Goal: Task Accomplishment & Management: Use online tool/utility

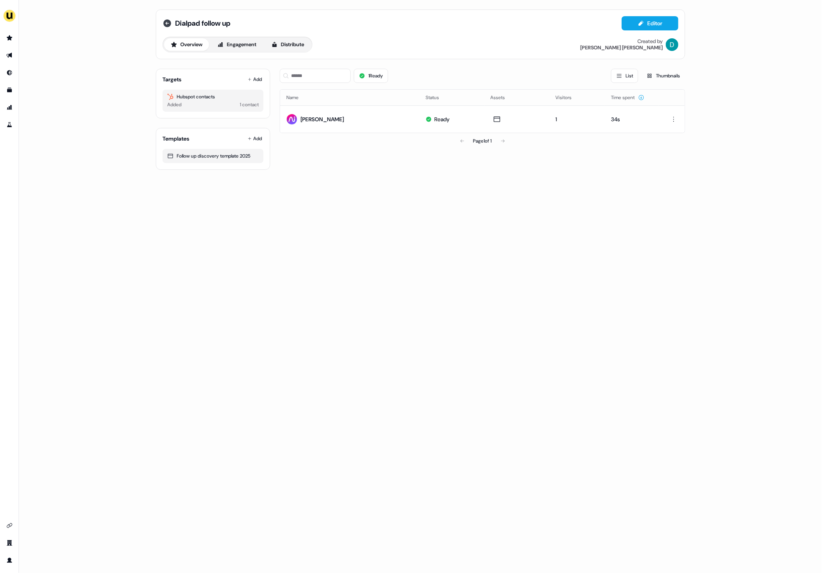
click at [172, 24] on icon at bounding box center [167, 23] width 9 height 9
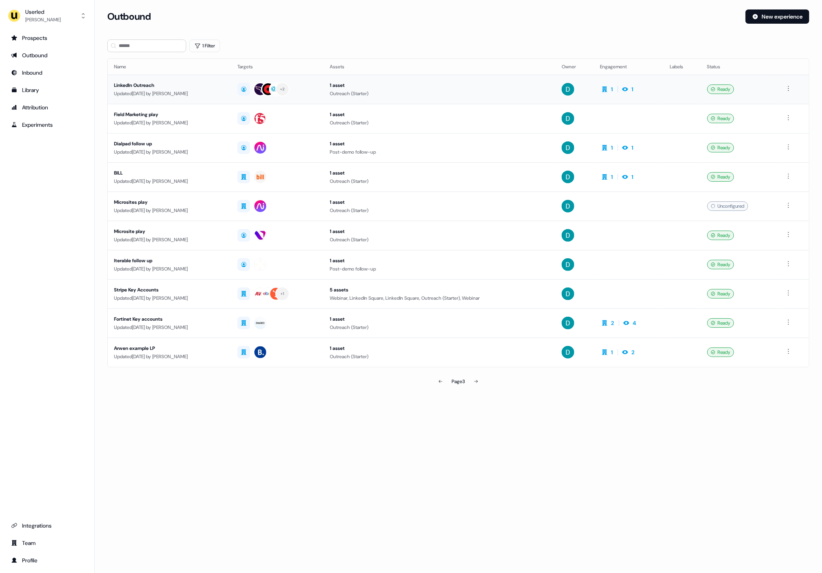
click at [185, 80] on td "LinkedIn Outreach Updated [DATE] by [PERSON_NAME]" at bounding box center [170, 89] width 124 height 29
click at [433, 384] on button at bounding box center [441, 381] width 16 height 16
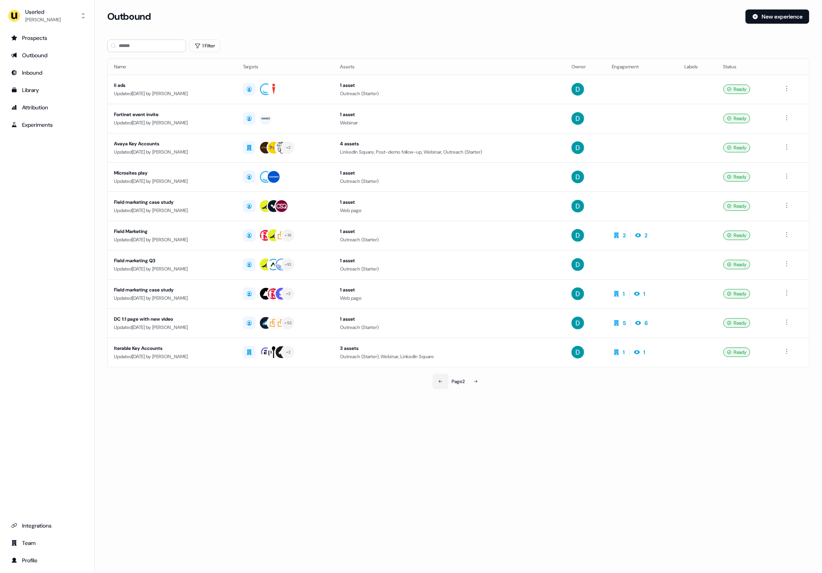
click at [433, 384] on button at bounding box center [441, 381] width 16 height 16
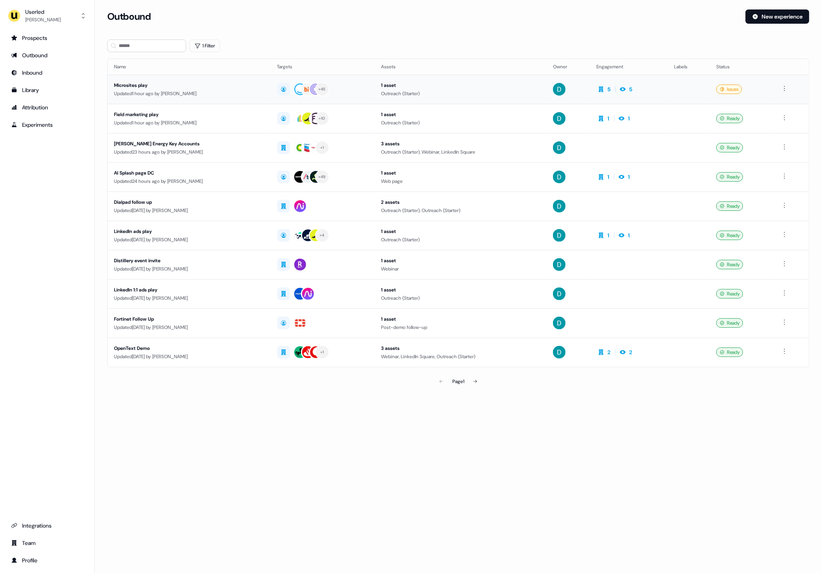
click at [265, 81] on div "Microsites play" at bounding box center [189, 85] width 151 height 8
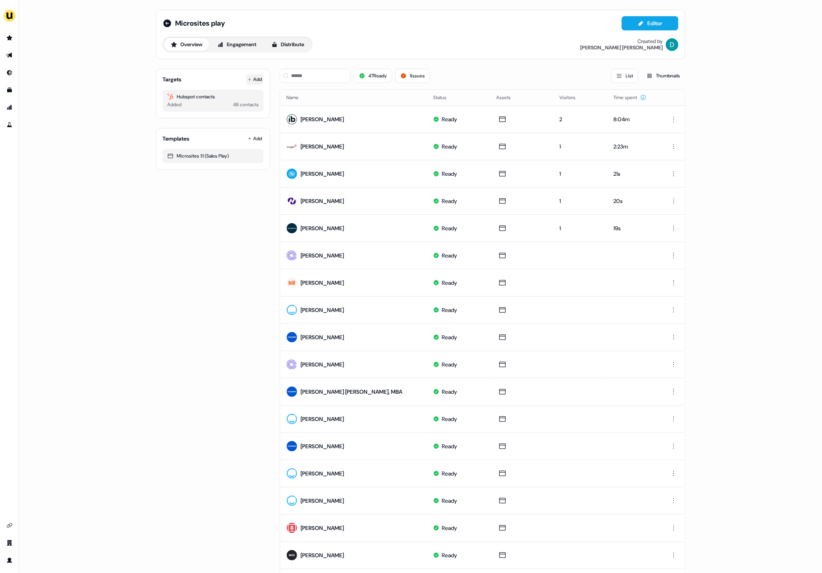
click at [251, 75] on button "Add" at bounding box center [254, 79] width 17 height 11
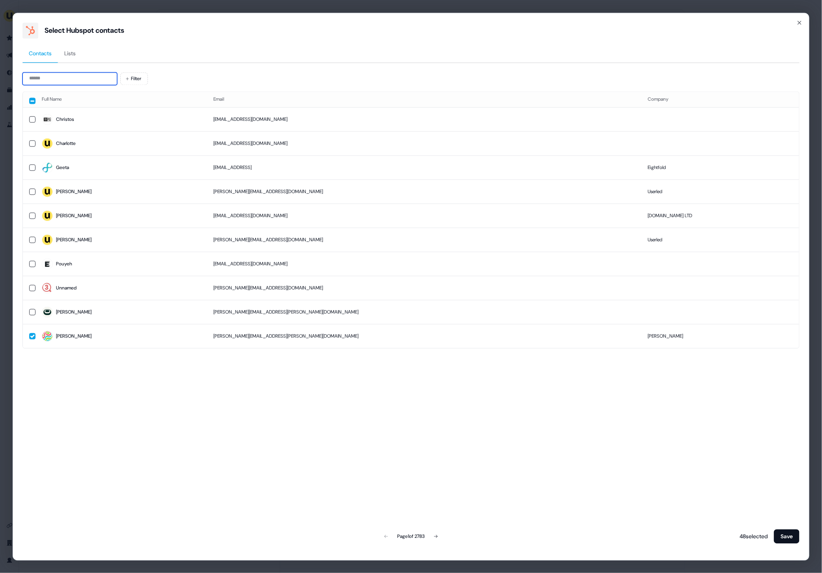
click at [61, 82] on input at bounding box center [69, 78] width 95 height 13
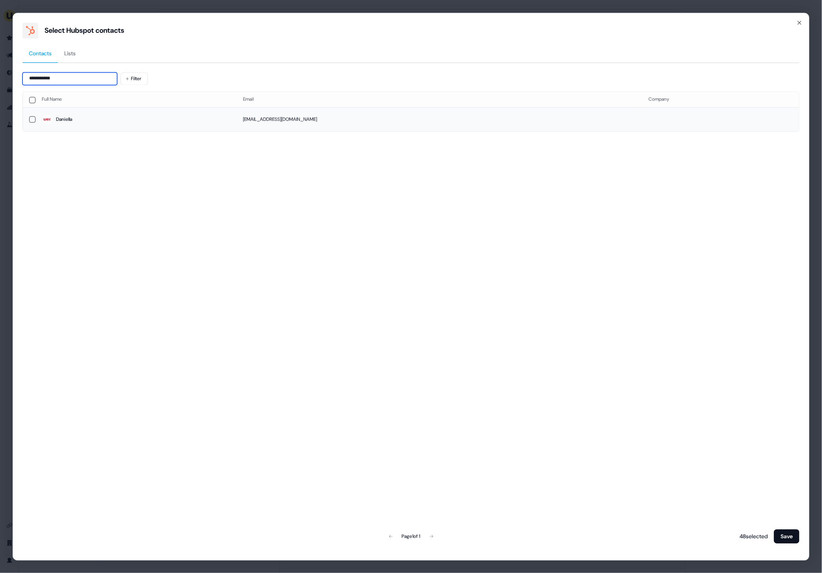
type input "**********"
click at [133, 118] on span "Daniella" at bounding box center [136, 119] width 189 height 11
click at [788, 535] on button "Save" at bounding box center [787, 536] width 26 height 14
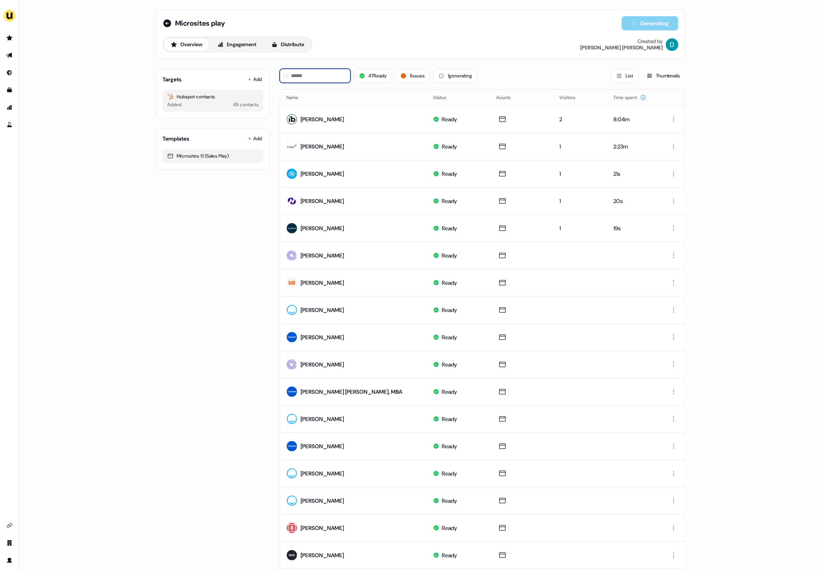
click at [313, 77] on input at bounding box center [315, 76] width 71 height 14
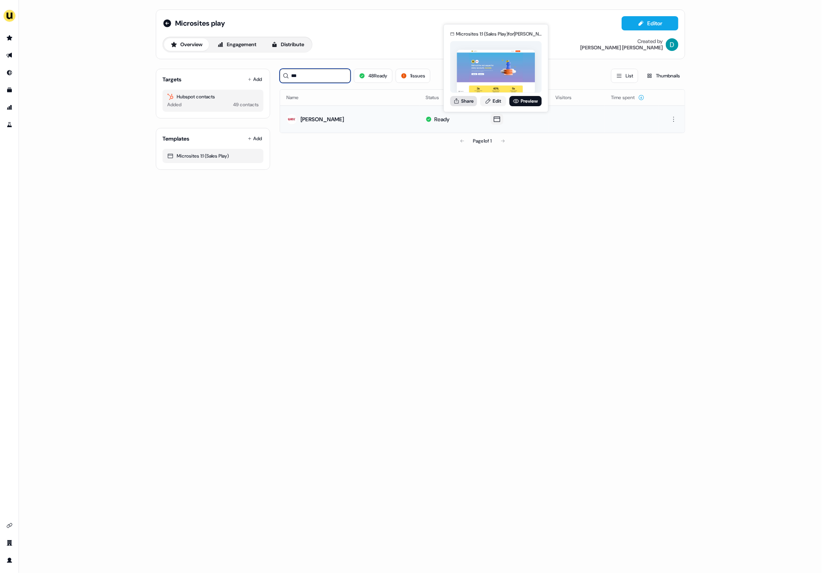
type input "***"
click at [461, 103] on button "Share" at bounding box center [463, 101] width 27 height 10
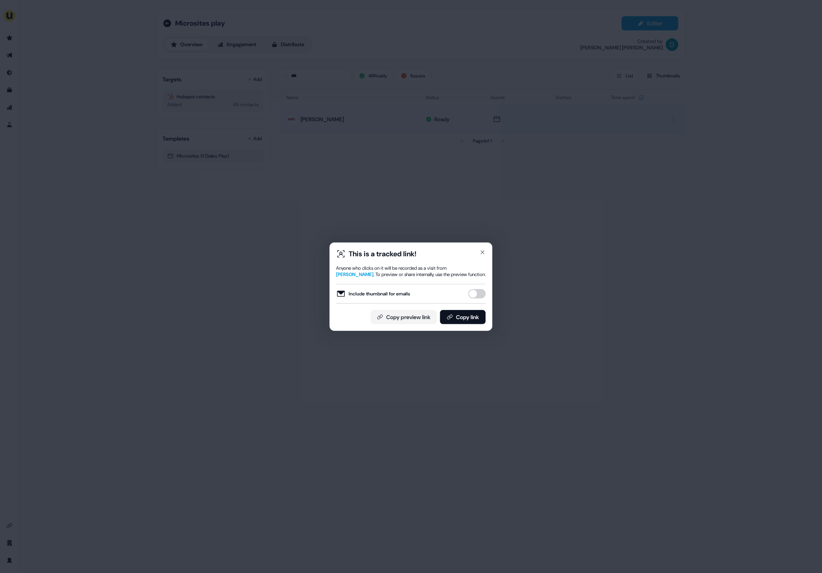
click at [479, 291] on button "Include thumbnail for emails" at bounding box center [477, 293] width 17 height 9
click at [472, 313] on button "Copy link" at bounding box center [463, 317] width 46 height 14
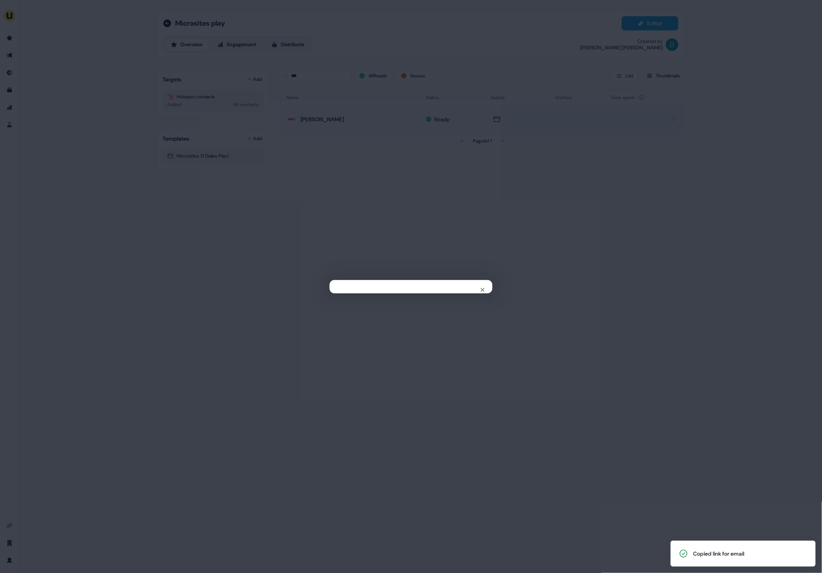
click at [190, 229] on div "Close" at bounding box center [411, 286] width 822 height 573
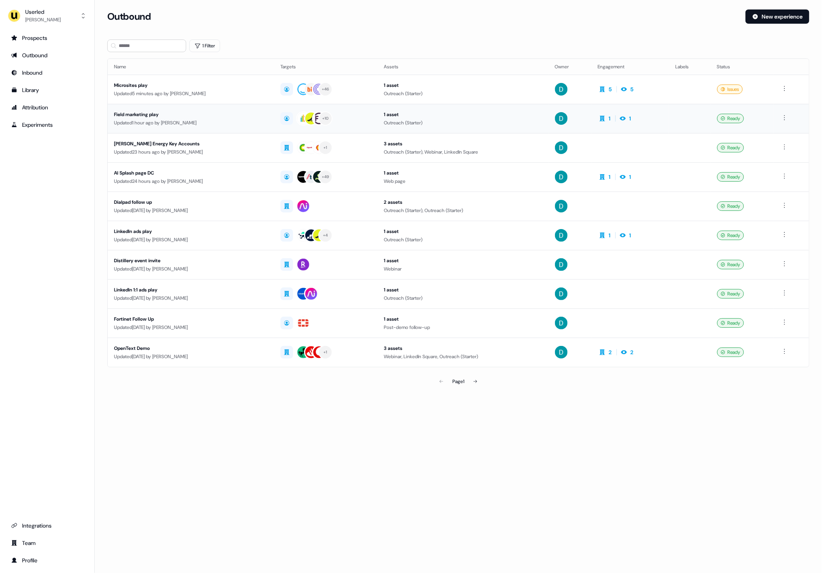
click at [219, 116] on div "Field marketing play" at bounding box center [191, 114] width 154 height 8
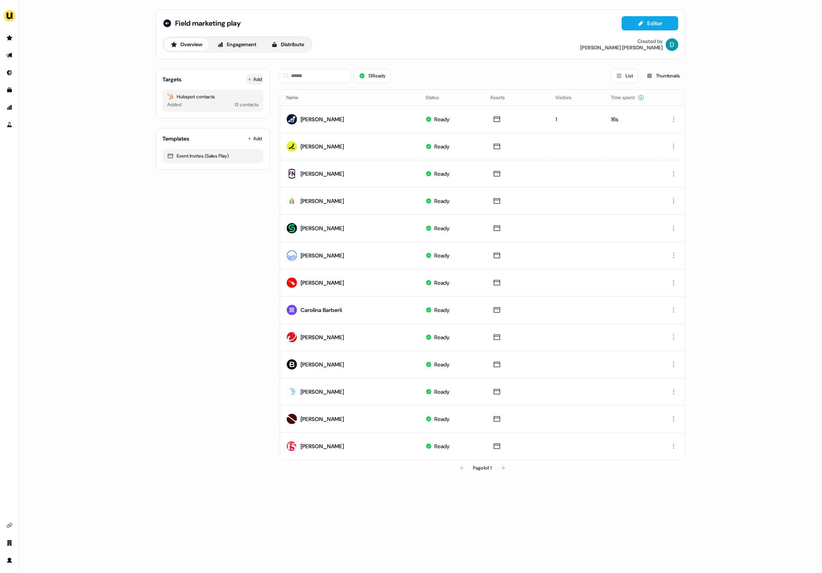
click at [247, 83] on button "Add" at bounding box center [254, 79] width 17 height 11
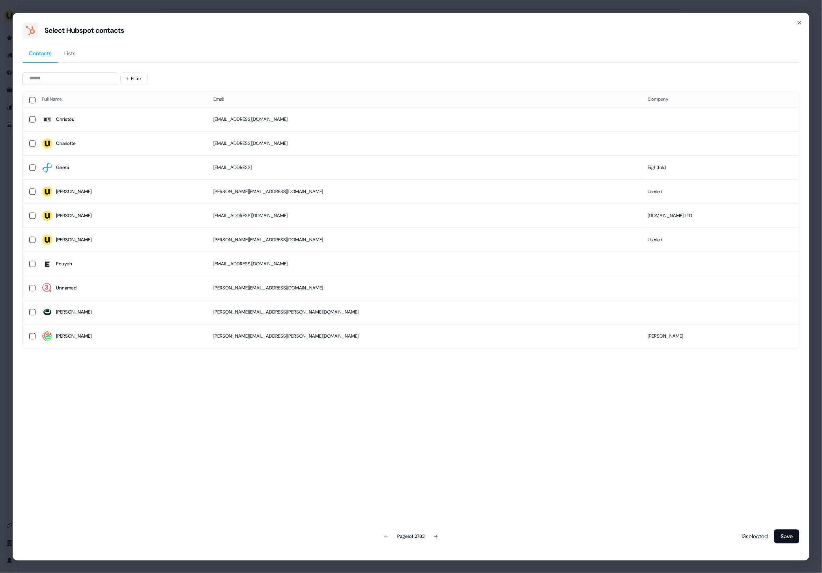
click at [60, 86] on div "Filter Full Name Email Company [PERSON_NAME].gardikiotis@[DOMAIN_NAME] [PERSON_…" at bounding box center [410, 308] width 777 height 472
click at [60, 78] on input at bounding box center [69, 78] width 95 height 13
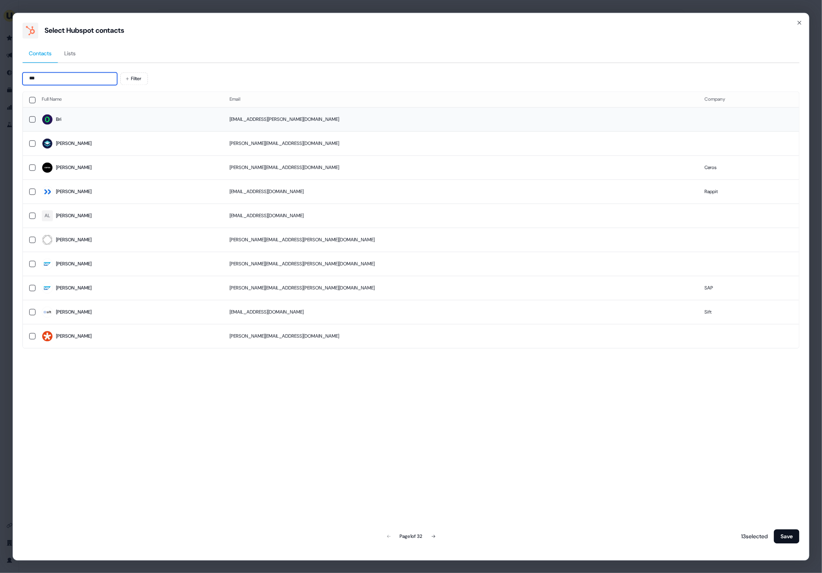
type input "***"
click at [135, 119] on span "Bri" at bounding box center [129, 119] width 175 height 11
click at [765, 526] on div "Full Name Email Company Bri [EMAIL_ADDRESS][PERSON_NAME][DOMAIN_NAME] [PERSON_N…" at bounding box center [410, 317] width 777 height 453
click at [785, 526] on div "Full Name Email Company Bri [EMAIL_ADDRESS][PERSON_NAME][DOMAIN_NAME] [PERSON_N…" at bounding box center [410, 317] width 777 height 453
click at [788, 536] on button "Save" at bounding box center [787, 536] width 26 height 14
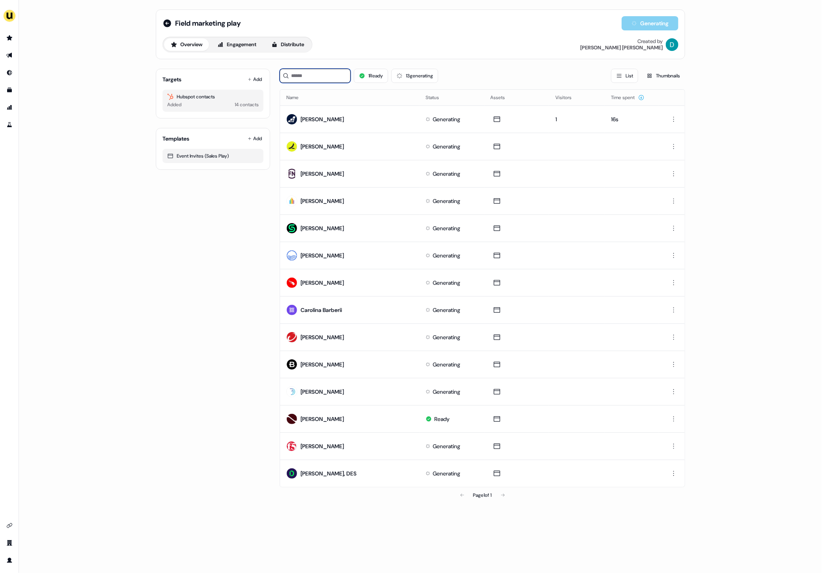
click at [310, 82] on input at bounding box center [315, 76] width 71 height 14
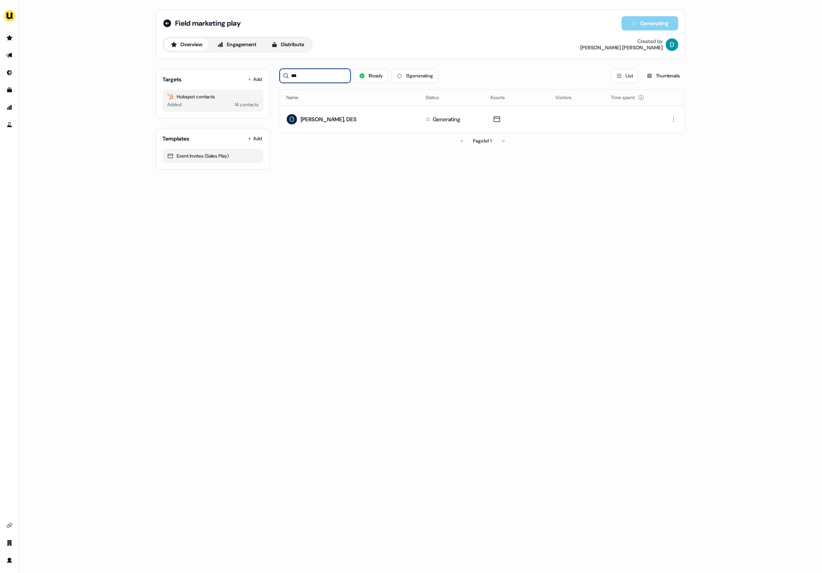
type input "***"
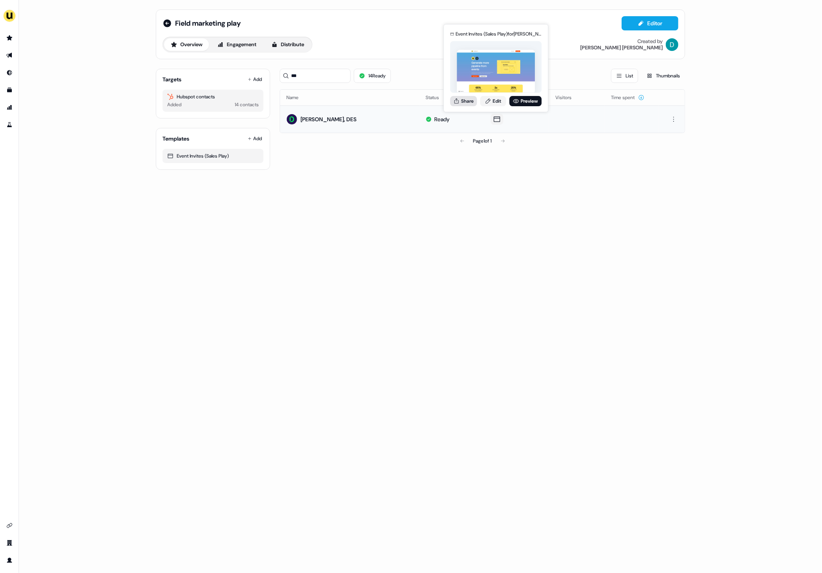
click at [473, 101] on button "Share" at bounding box center [463, 101] width 27 height 10
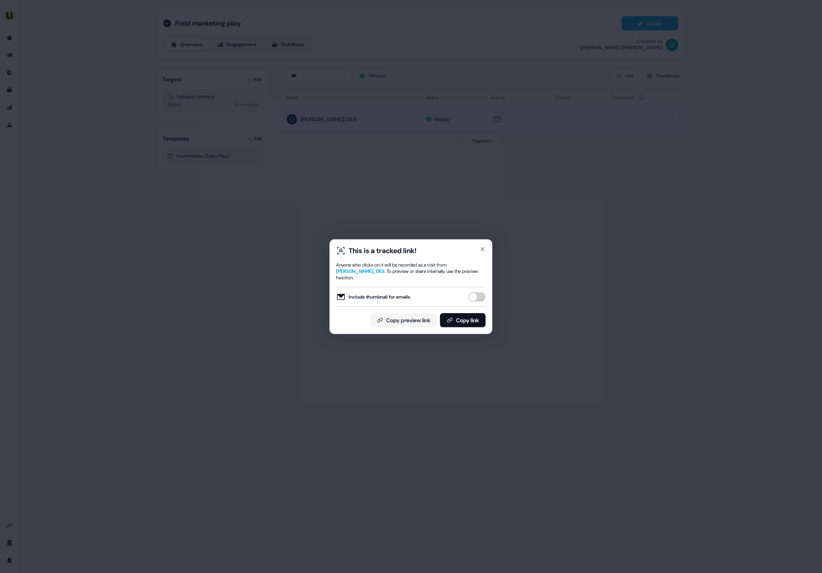
click at [479, 292] on button "Include thumbnail for emails" at bounding box center [477, 296] width 17 height 9
click at [462, 321] on button "Copy link" at bounding box center [463, 320] width 46 height 14
